Goal: Task Accomplishment & Management: Manage account settings

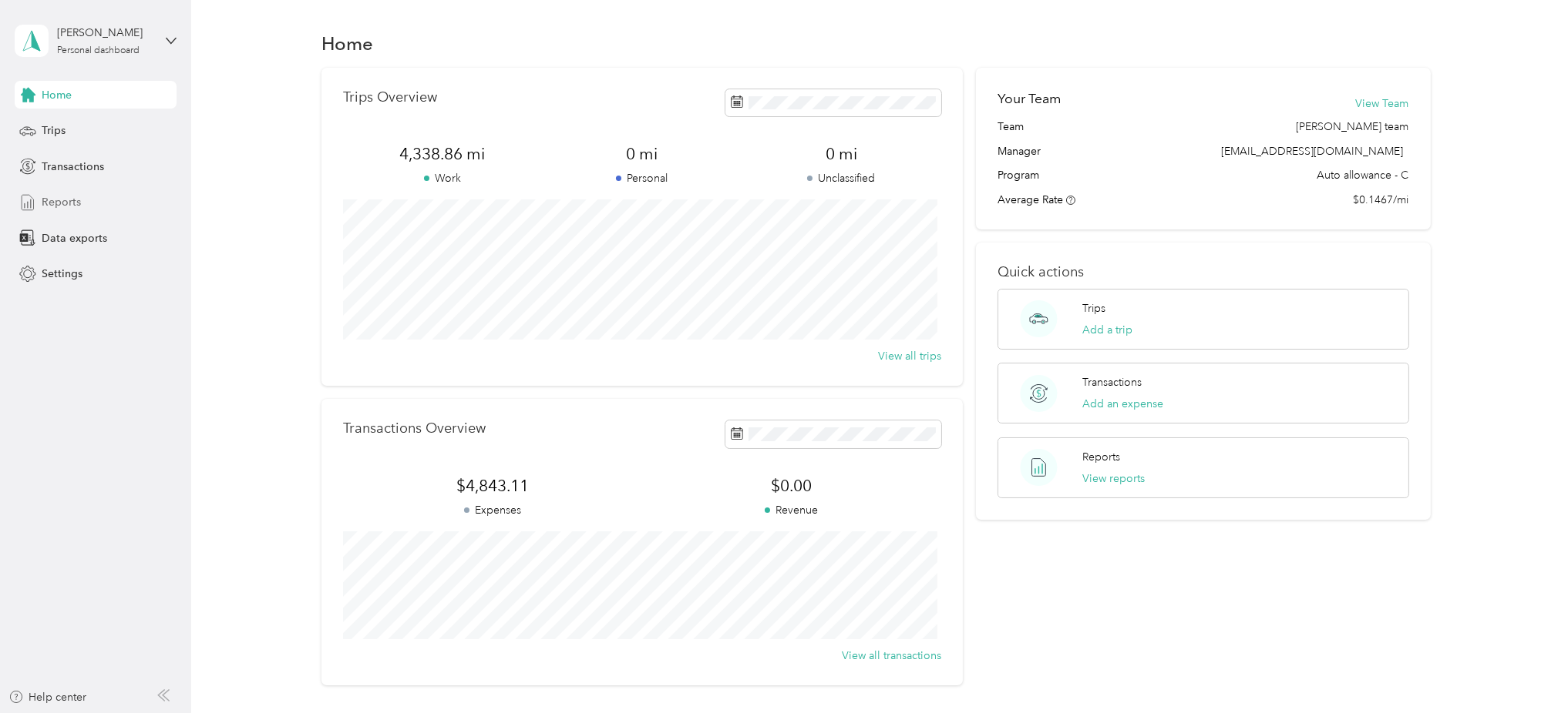
drag, startPoint x: 73, startPoint y: 196, endPoint x: 79, endPoint y: 201, distance: 7.8
click at [74, 196] on span "Reports" at bounding box center [61, 202] width 39 height 16
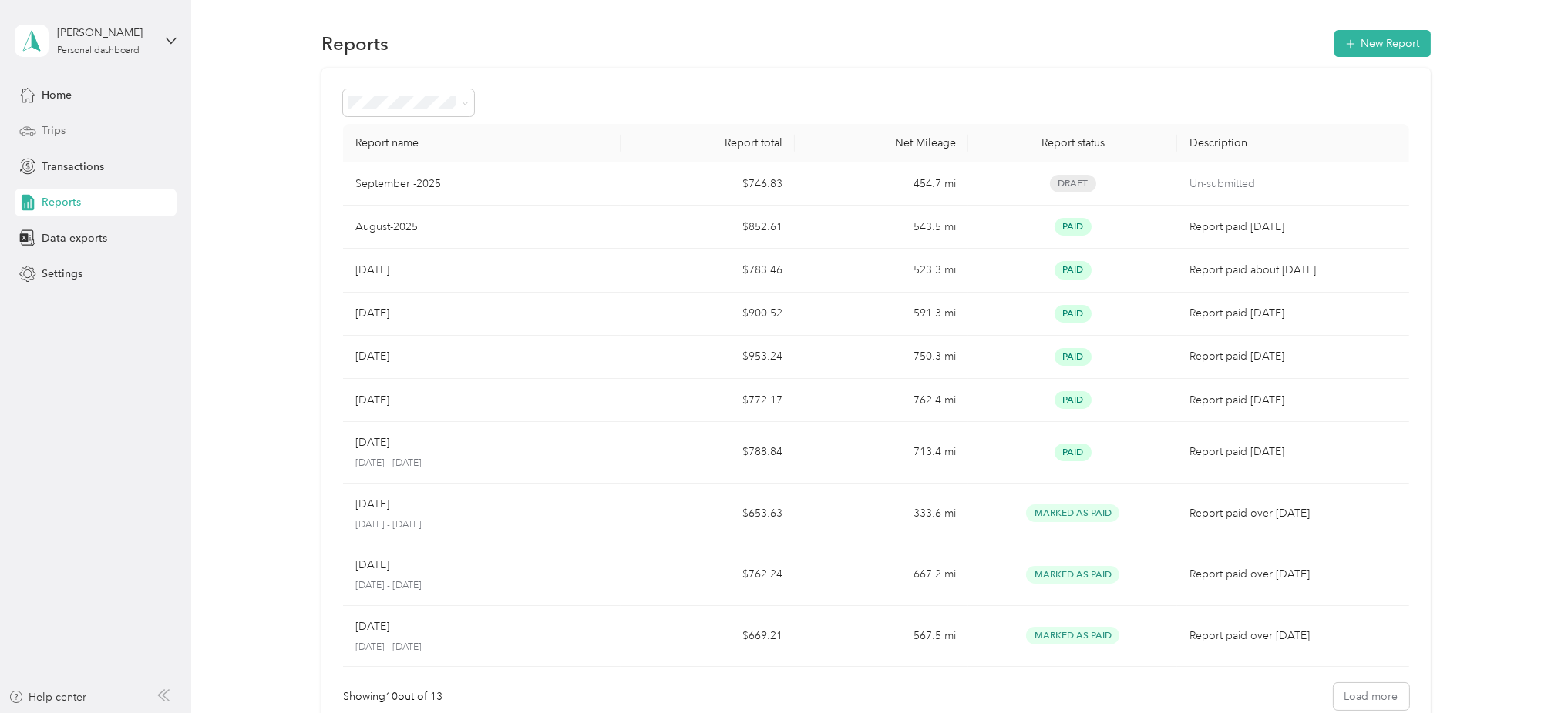
click at [54, 133] on span "Trips" at bounding box center [53, 130] width 24 height 16
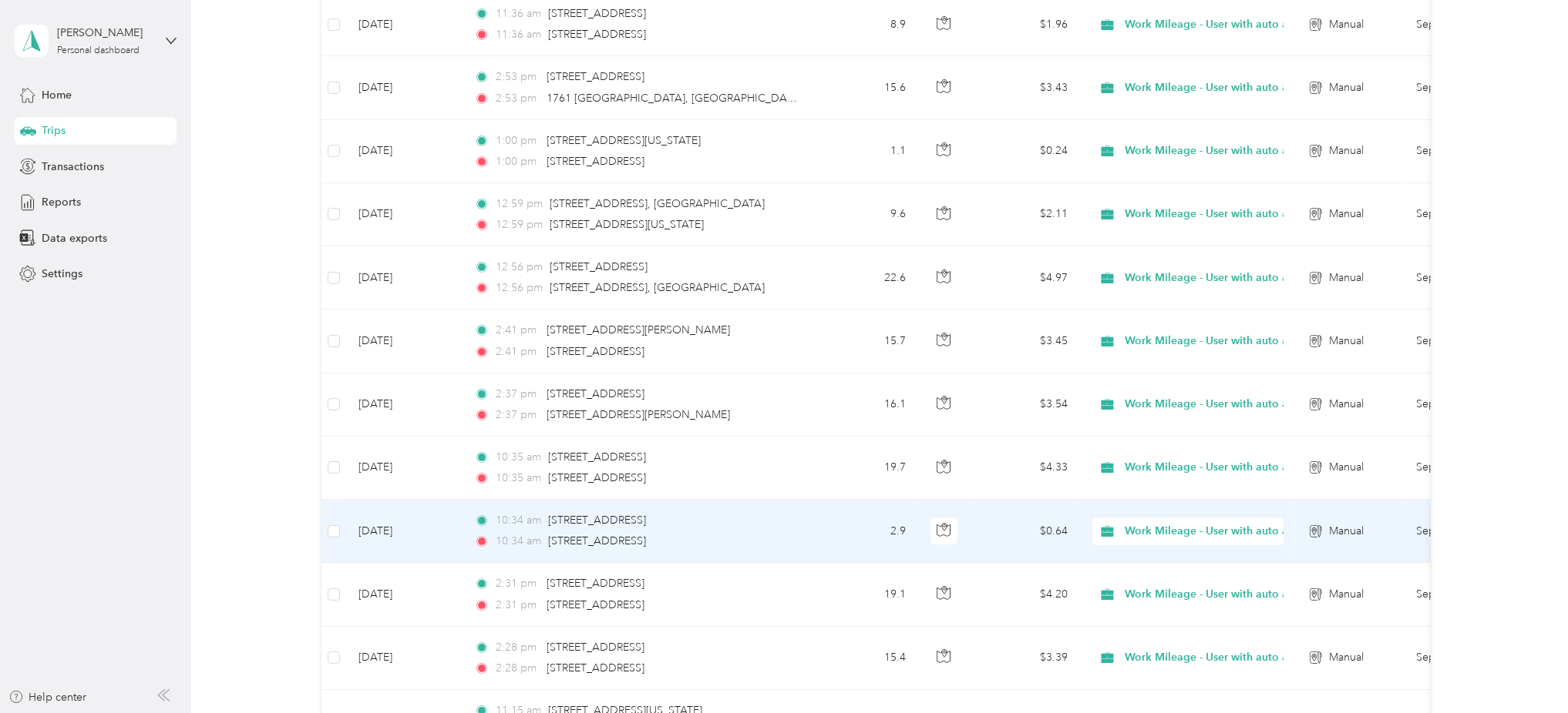
scroll to position [1413, 0]
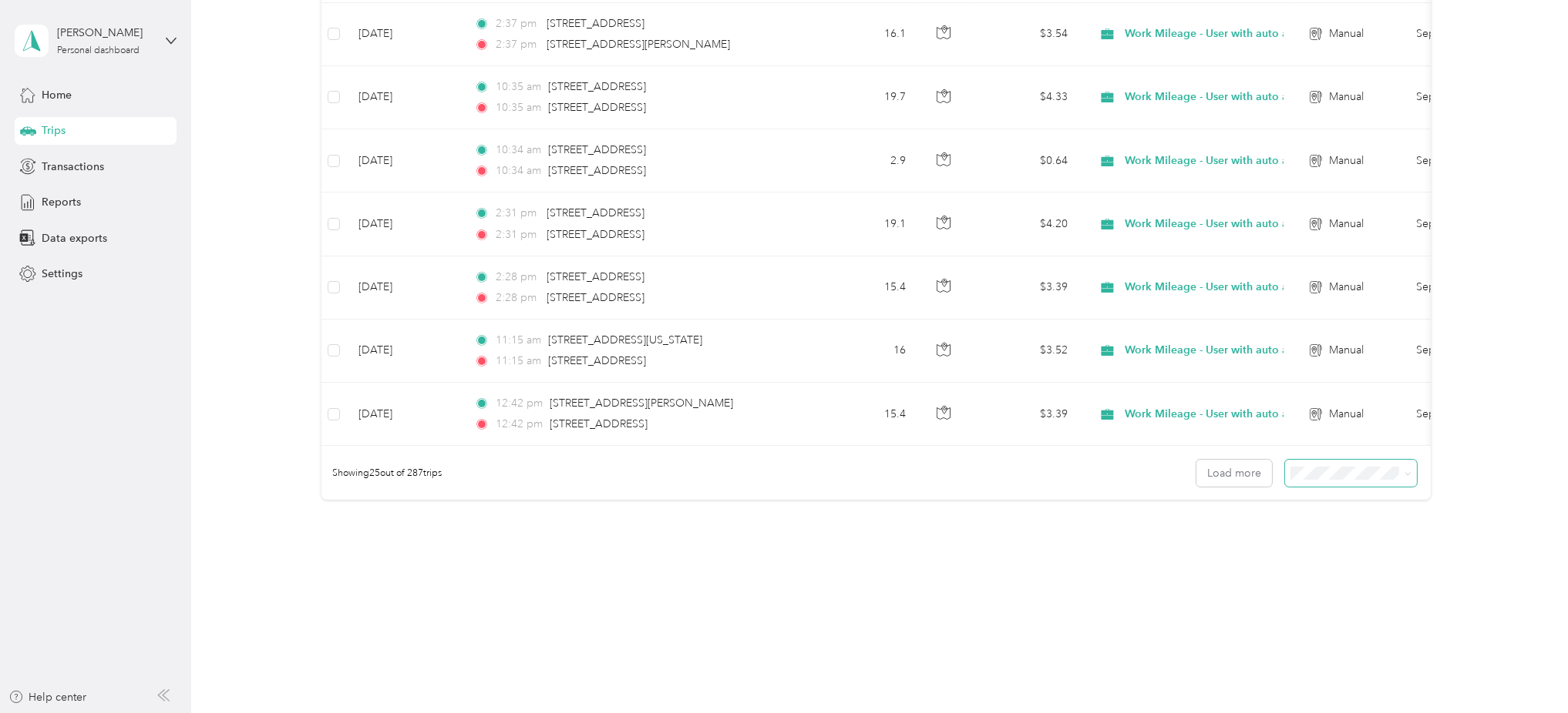
click at [1289, 482] on span at bounding box center [1350, 473] width 131 height 26
click at [1332, 534] on li "50 per load" at bounding box center [1343, 526] width 131 height 26
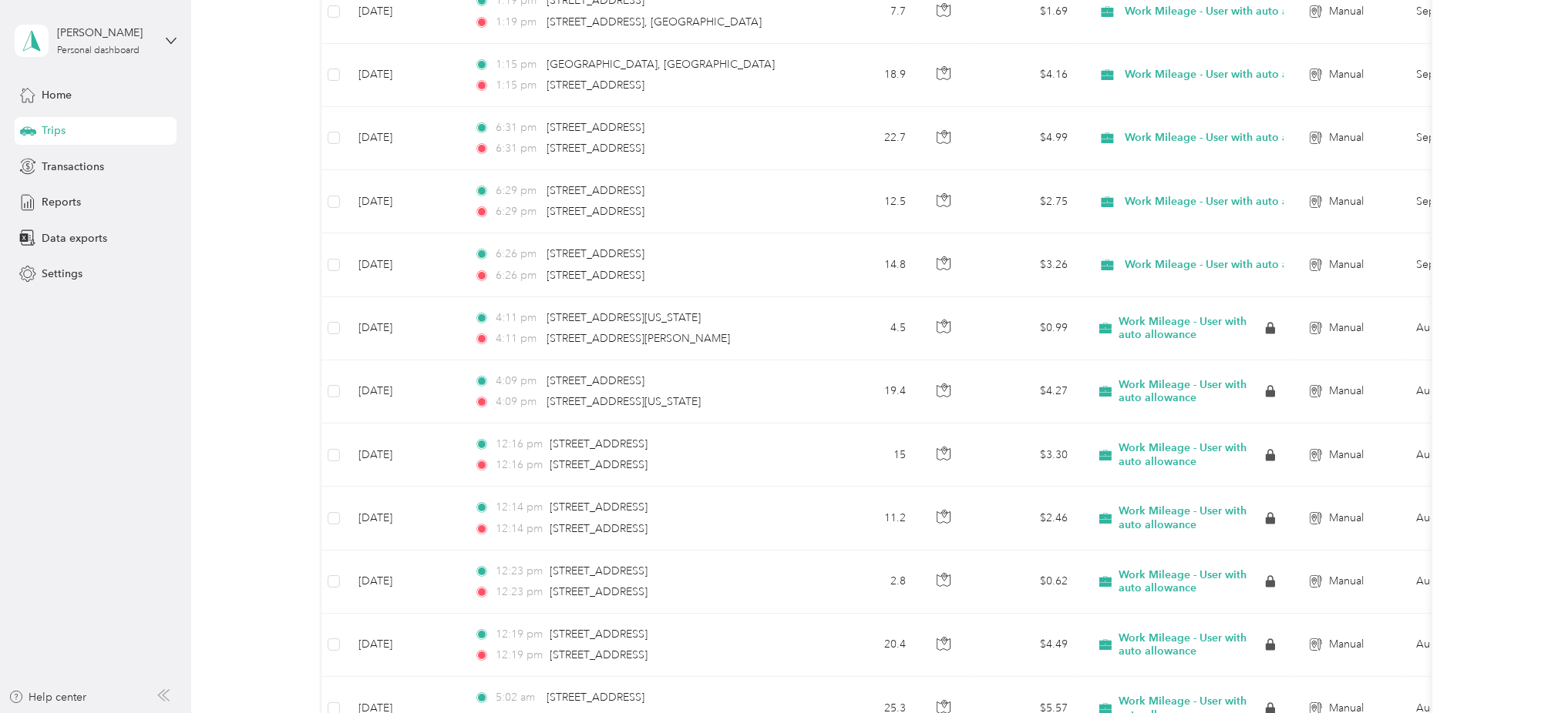
scroll to position [2157, 0]
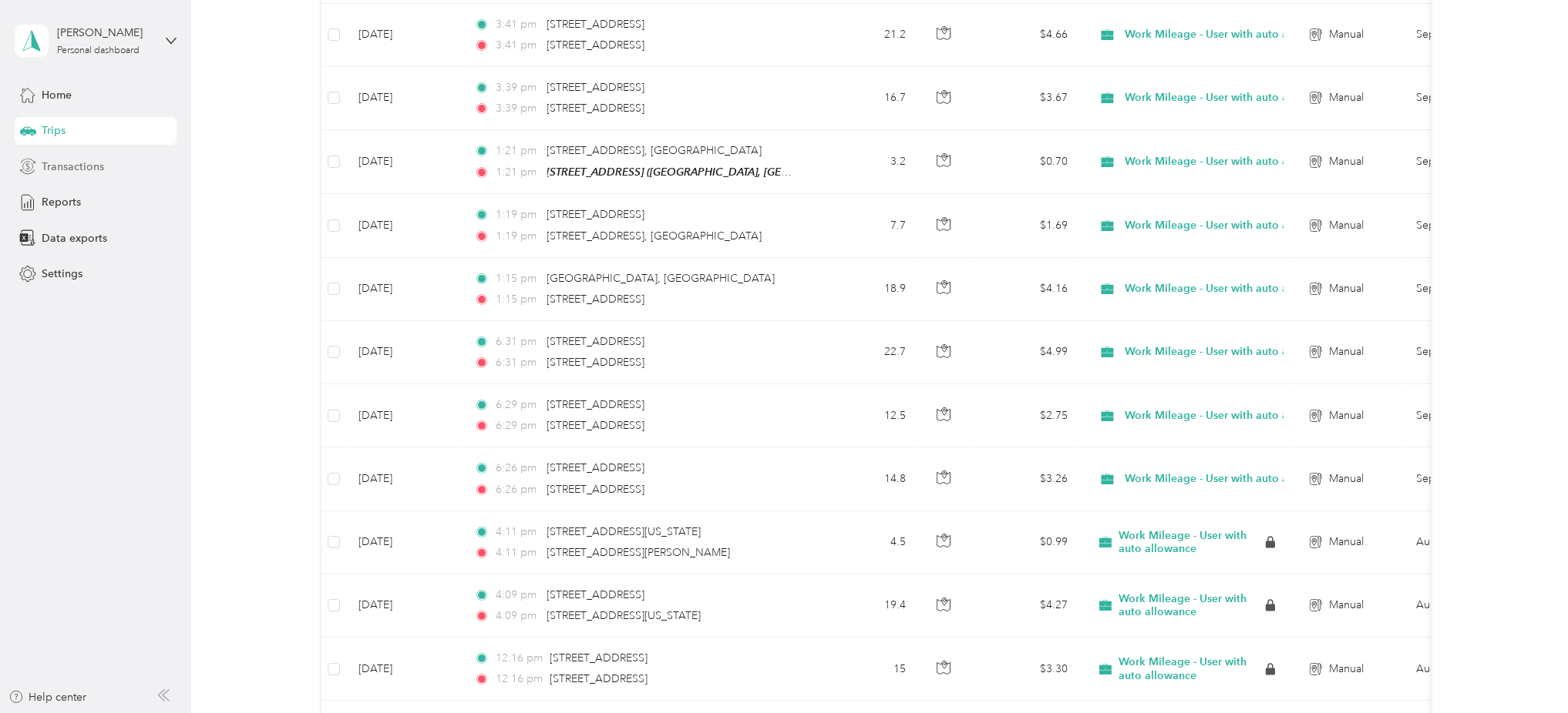
click at [74, 164] on span "Transactions" at bounding box center [73, 167] width 63 height 16
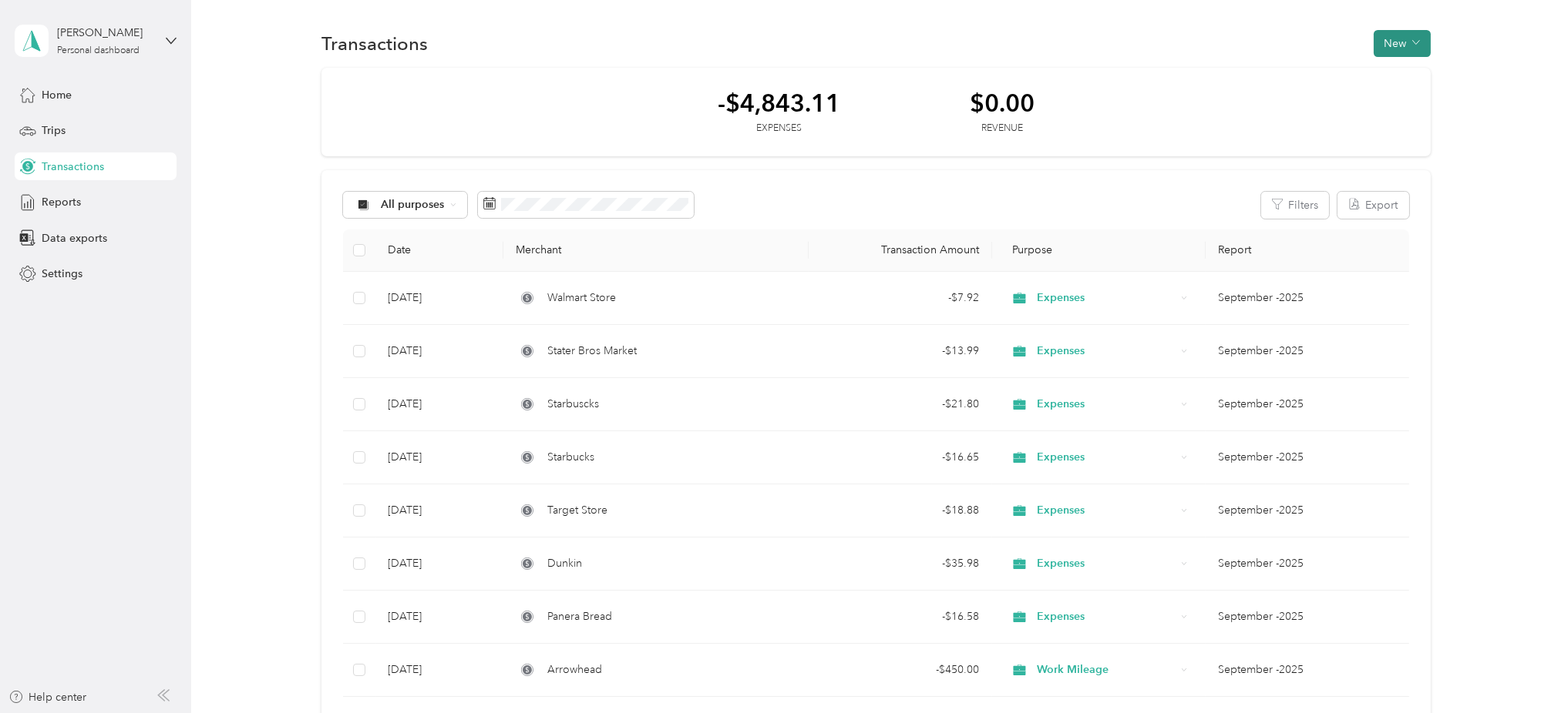
click at [1395, 45] on button "New" at bounding box center [1402, 43] width 57 height 26
click at [1380, 72] on span "Expense" at bounding box center [1391, 72] width 41 height 16
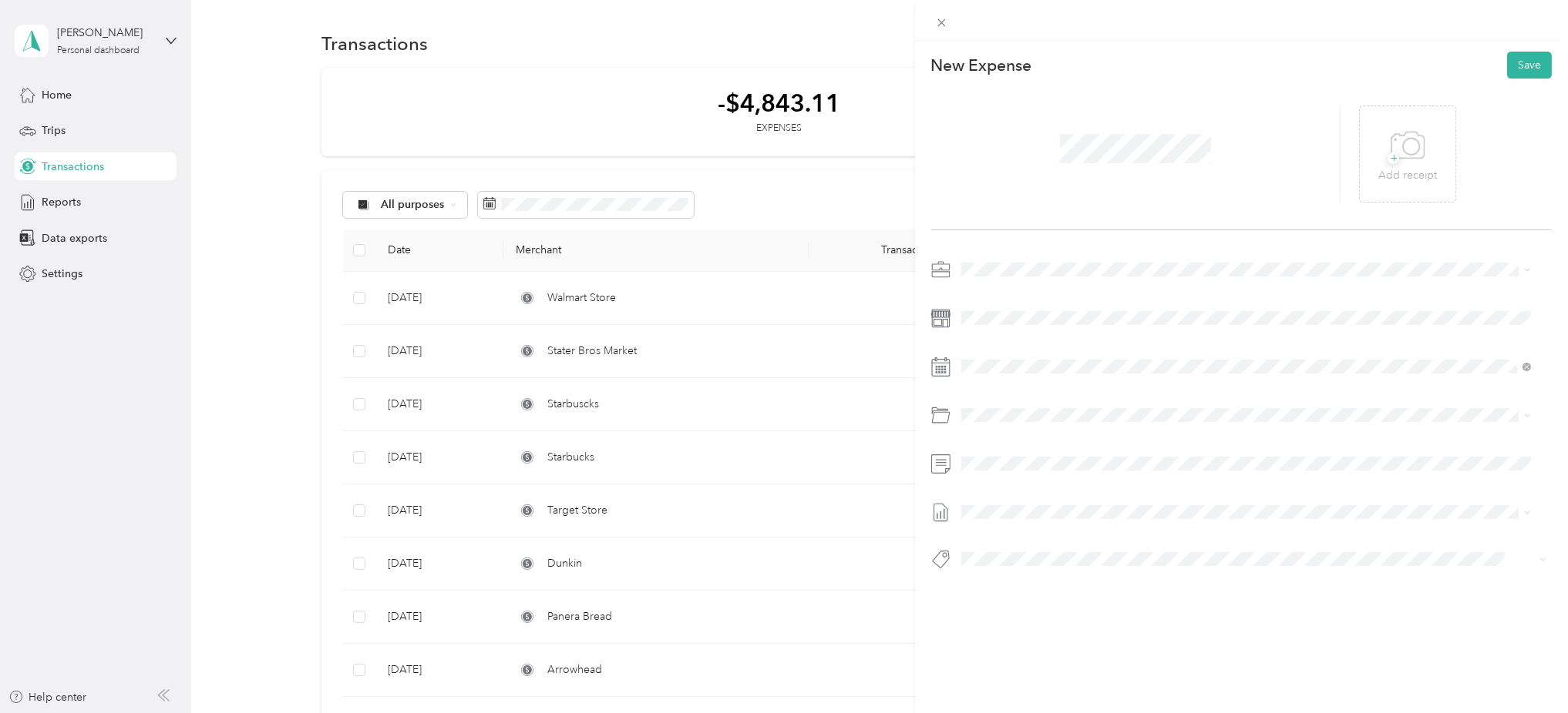
click at [1019, 329] on li "Expenses" at bounding box center [1245, 324] width 580 height 26
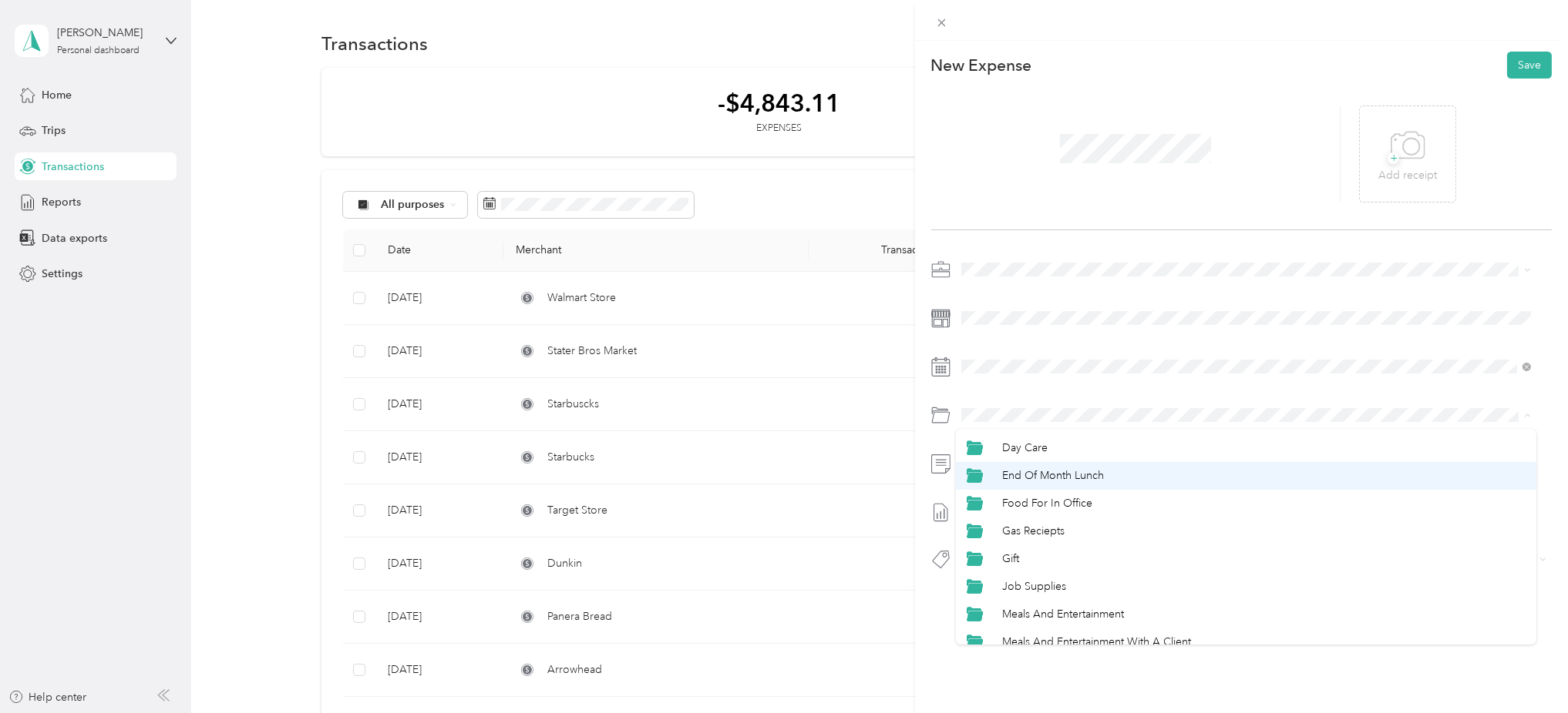
scroll to position [102, 0]
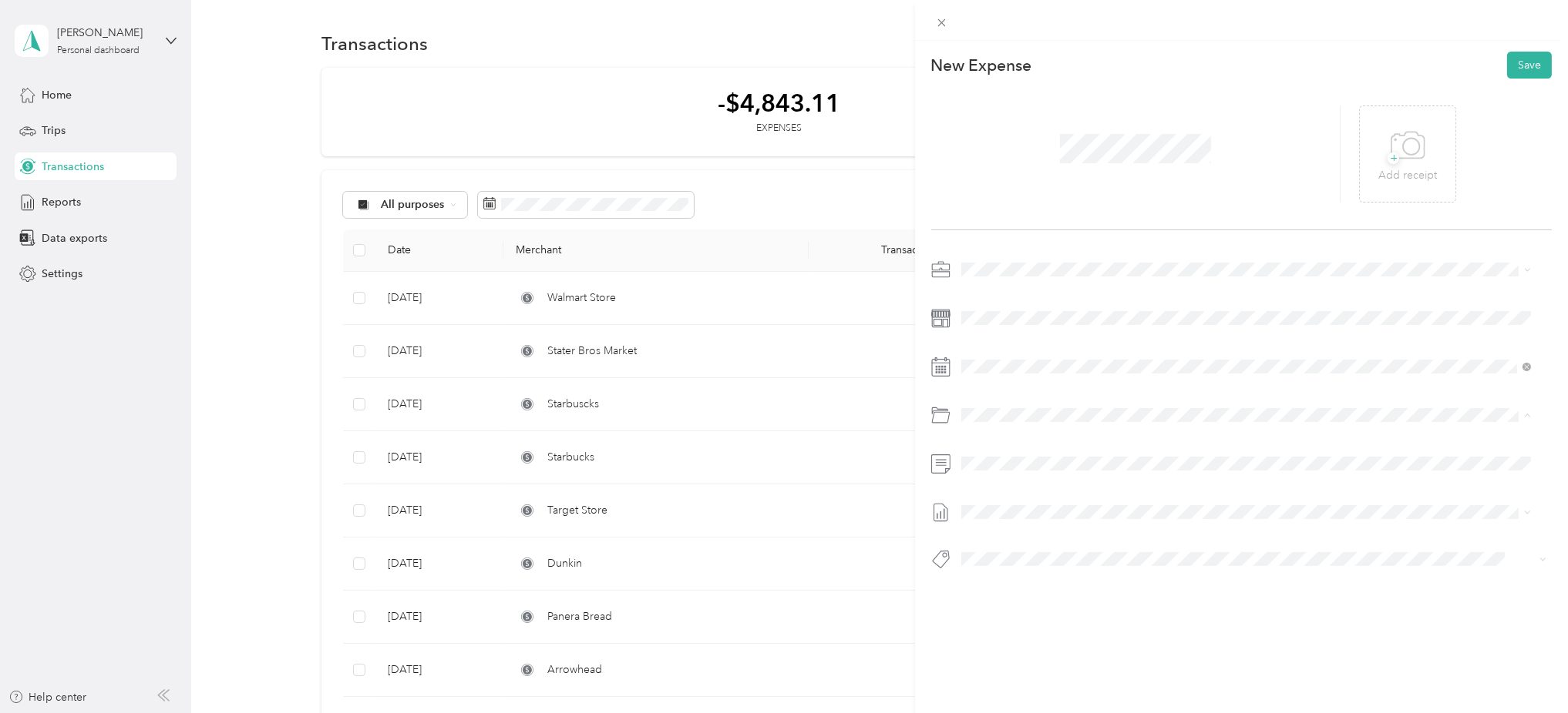
click at [1079, 571] on div "Meals And Entertainment" at bounding box center [1263, 566] width 523 height 16
click at [1387, 153] on span "+" at bounding box center [1393, 159] width 12 height 12
click at [1387, 161] on span "+" at bounding box center [1393, 159] width 12 height 12
click at [1379, 149] on icon at bounding box center [1385, 153] width 14 height 9
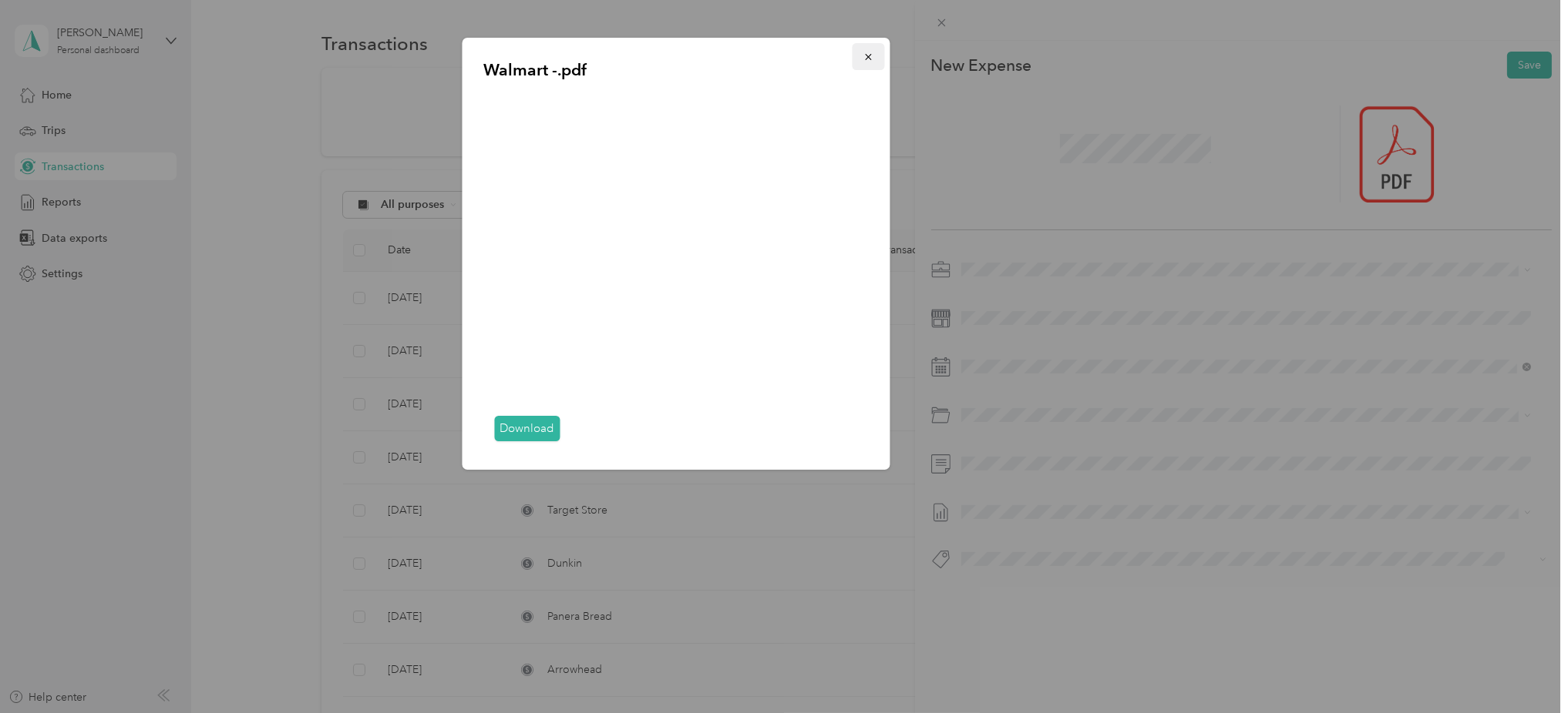
click at [861, 63] on button "button" at bounding box center [868, 56] width 32 height 26
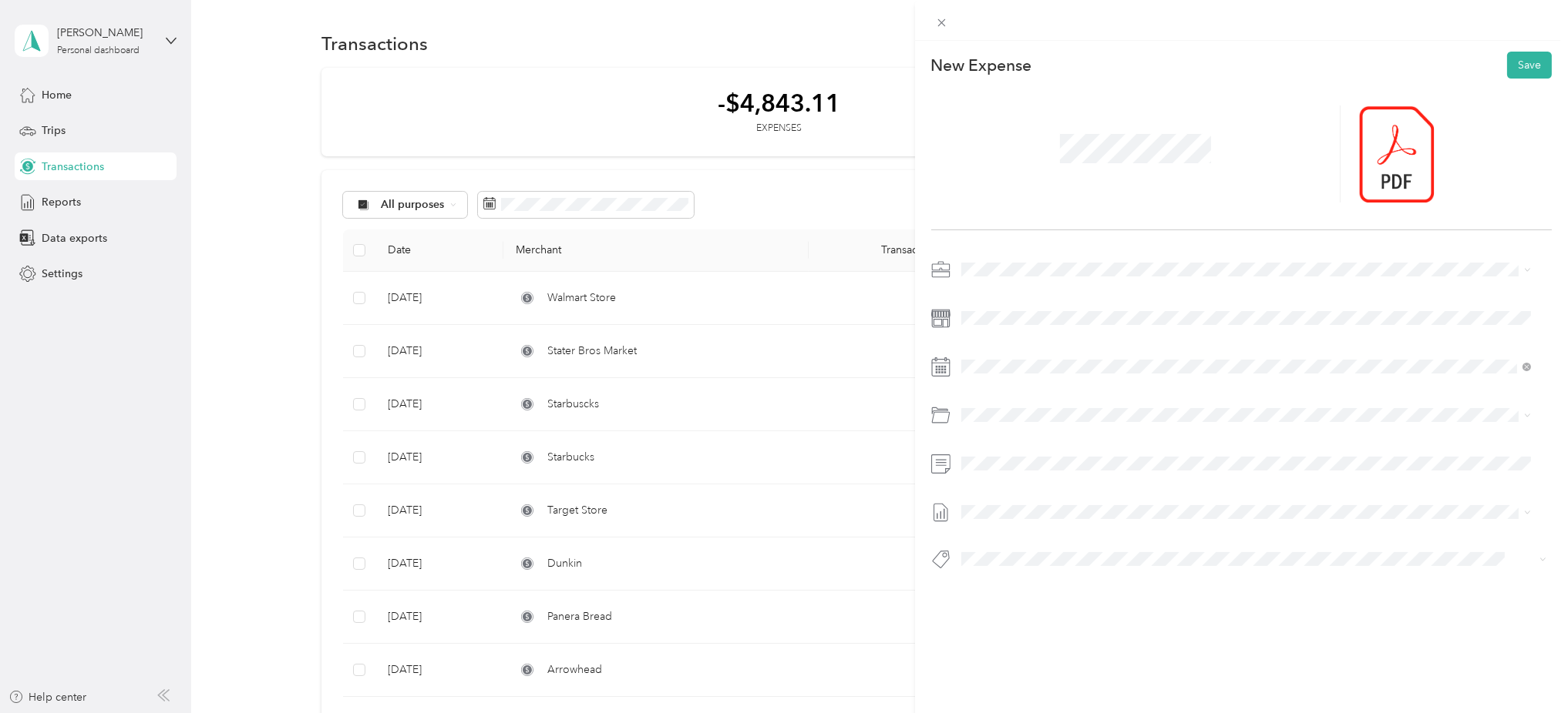
drag, startPoint x: 989, startPoint y: 564, endPoint x: 1116, endPoint y: 611, distance: 135.4
click at [990, 564] on span "September -2025" at bounding box center [1003, 561] width 85 height 16
click at [1510, 71] on button "Save" at bounding box center [1530, 65] width 45 height 26
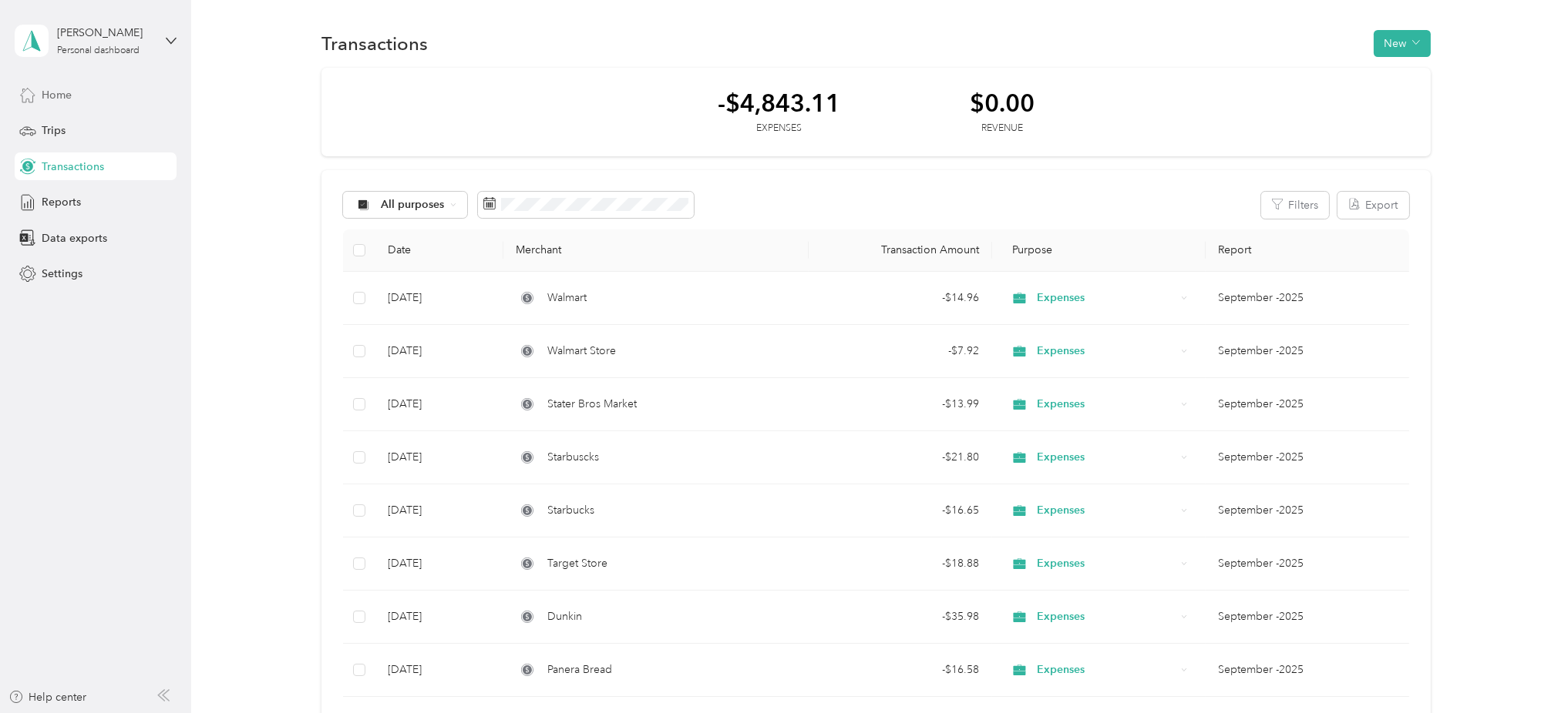
click at [62, 87] on span "Home" at bounding box center [56, 95] width 30 height 16
